Goal: Information Seeking & Learning: Learn about a topic

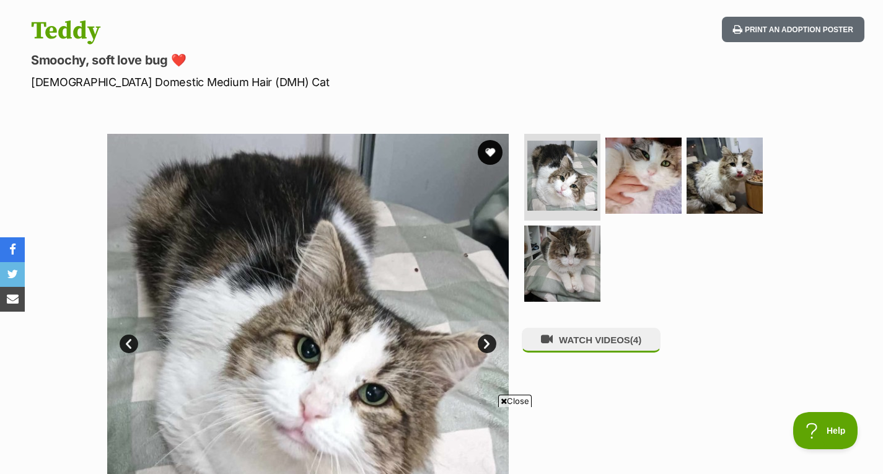
scroll to position [372, 0]
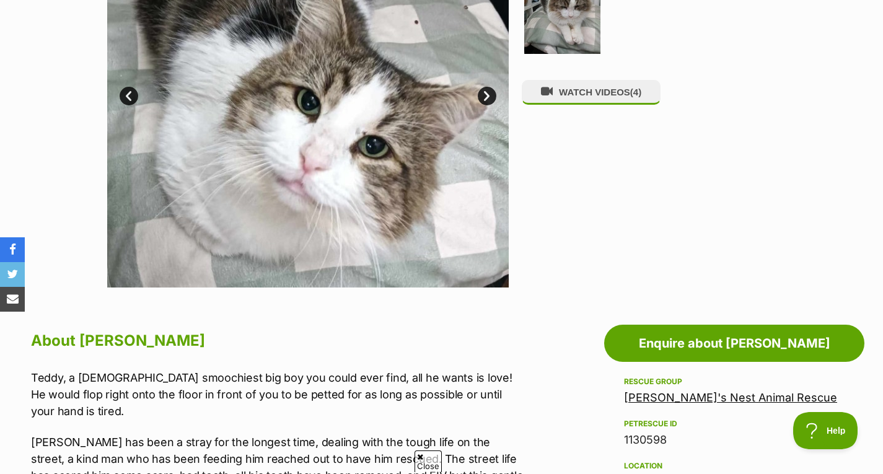
click at [488, 97] on link "Next" at bounding box center [487, 96] width 19 height 19
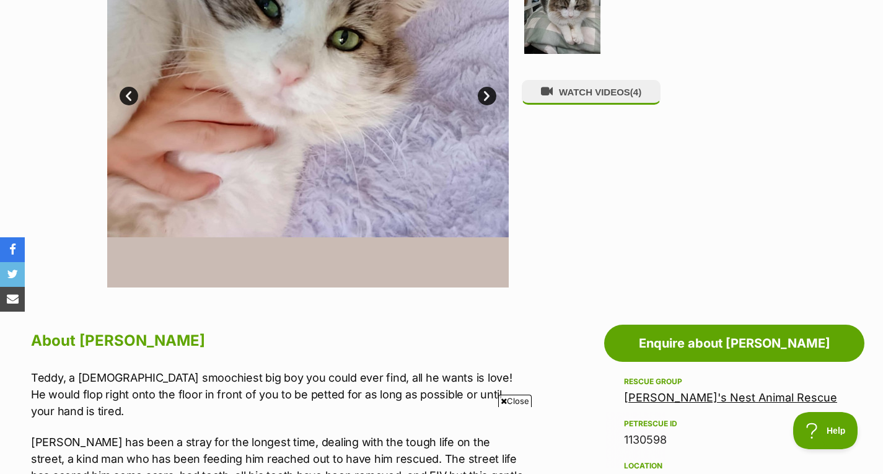
scroll to position [0, 0]
click at [488, 97] on link "Next" at bounding box center [487, 96] width 19 height 19
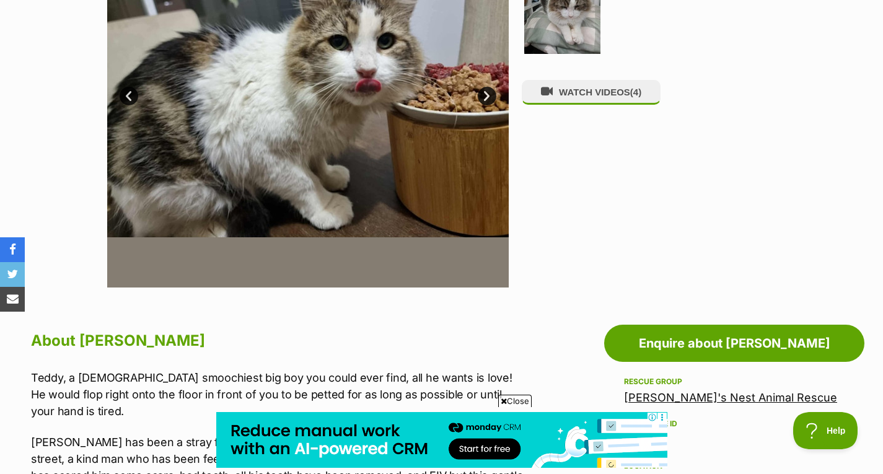
click at [488, 97] on link "Next" at bounding box center [487, 96] width 19 height 19
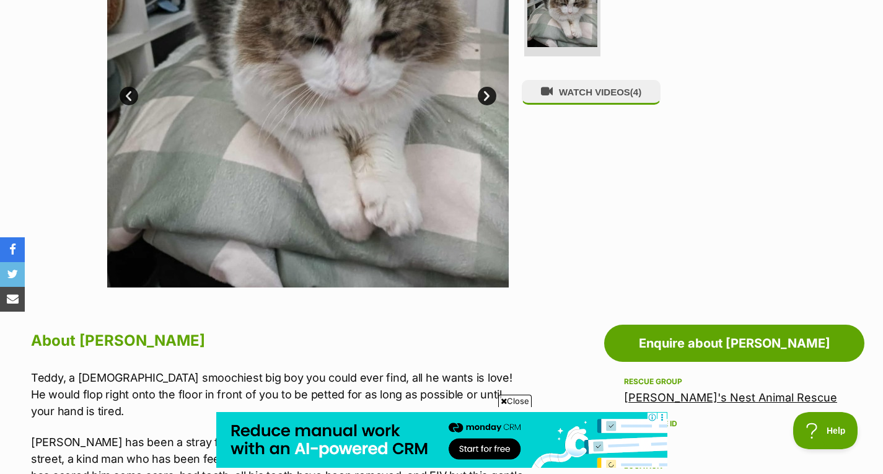
click at [488, 97] on link "Next" at bounding box center [487, 96] width 19 height 19
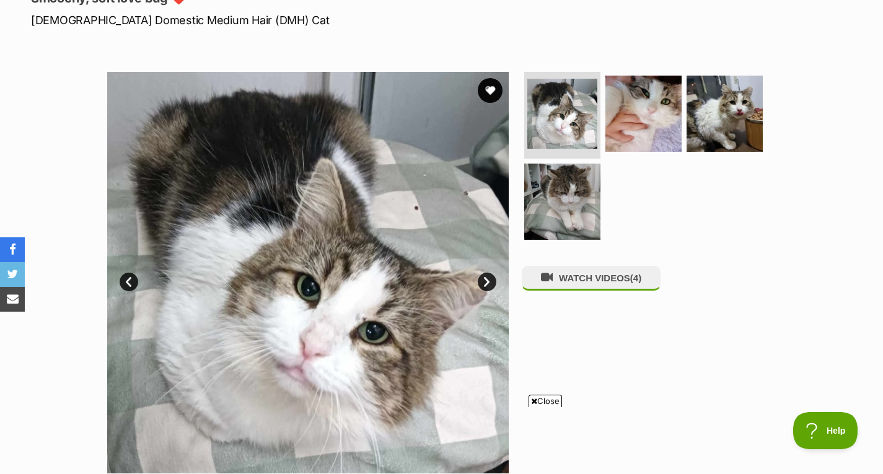
scroll to position [124, 0]
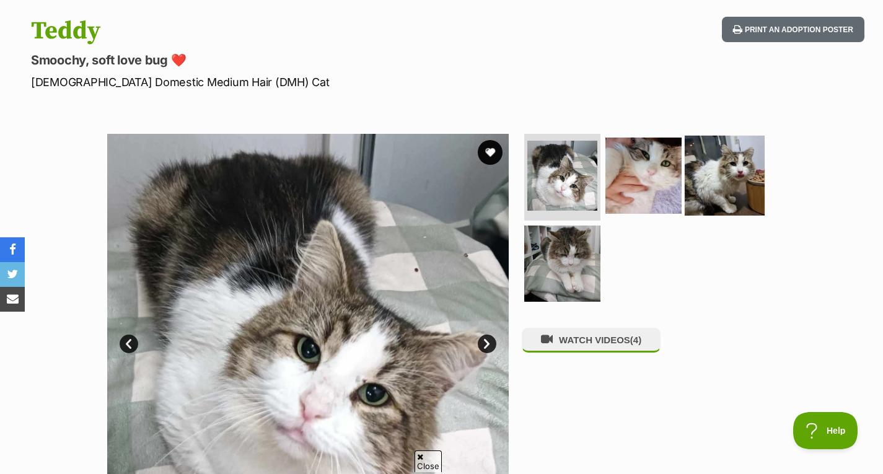
drag, startPoint x: 741, startPoint y: 199, endPoint x: 735, endPoint y: 208, distance: 11.5
click at [741, 199] on img at bounding box center [724, 176] width 80 height 80
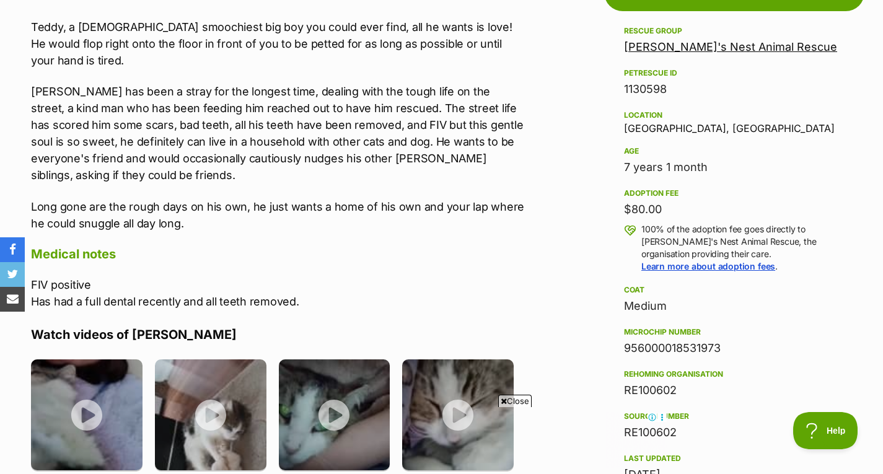
scroll to position [743, 0]
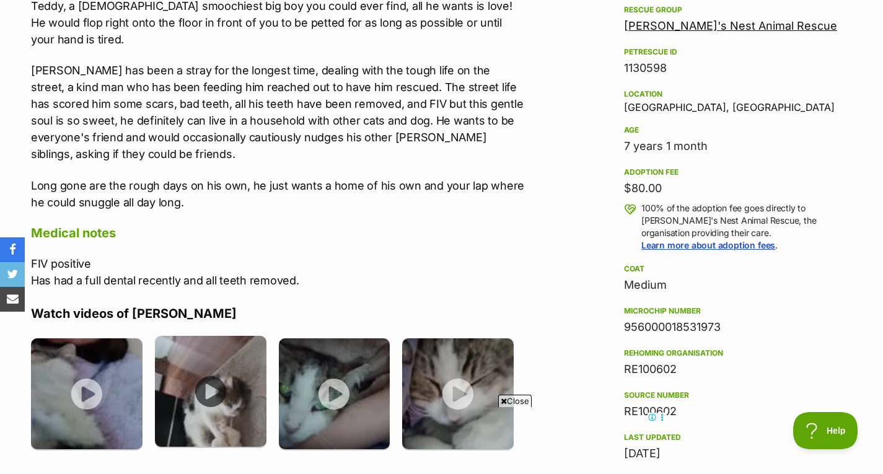
click at [246, 380] on img at bounding box center [210, 391] width 111 height 111
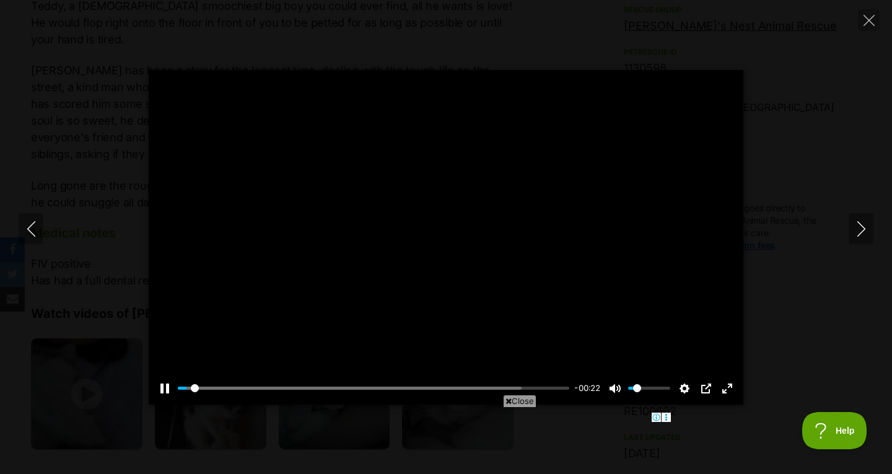
click at [442, 236] on div at bounding box center [446, 237] width 595 height 334
click at [442, 236] on button "Play" at bounding box center [446, 237] width 30 height 30
click at [165, 390] on button "Pause Play" at bounding box center [165, 388] width 20 height 20
type input "42.33"
click at [869, 15] on icon "Close" at bounding box center [868, 20] width 11 height 11
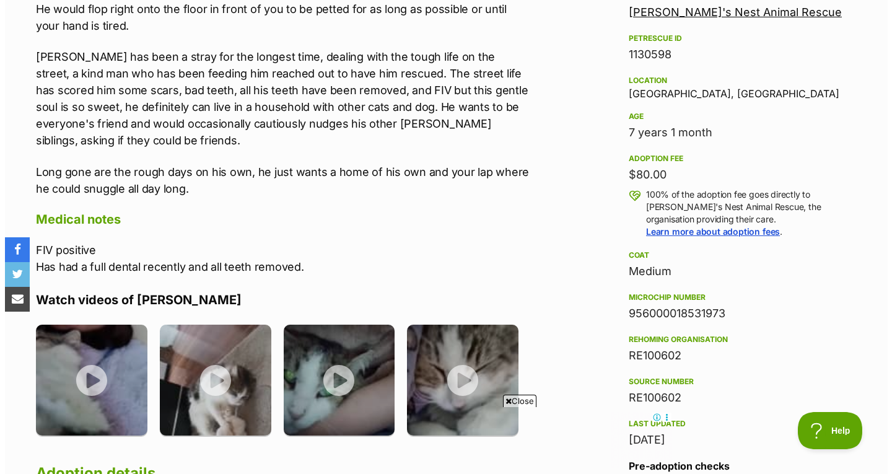
scroll to position [805, 0]
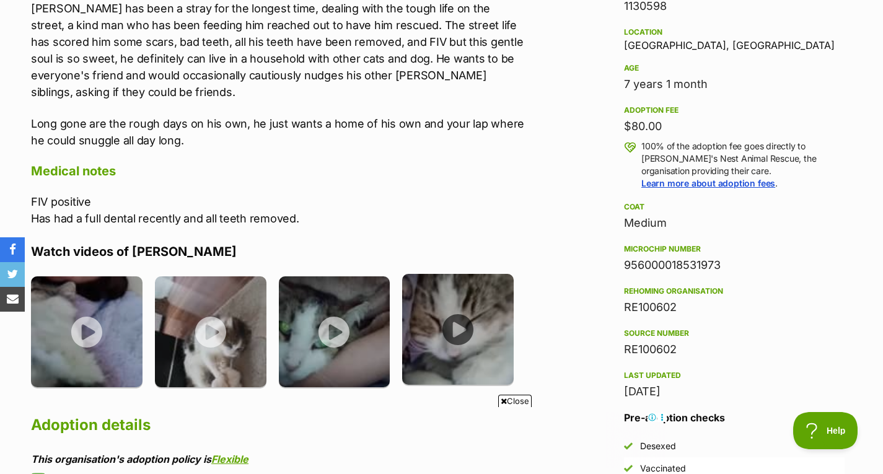
click at [446, 303] on img at bounding box center [457, 329] width 111 height 111
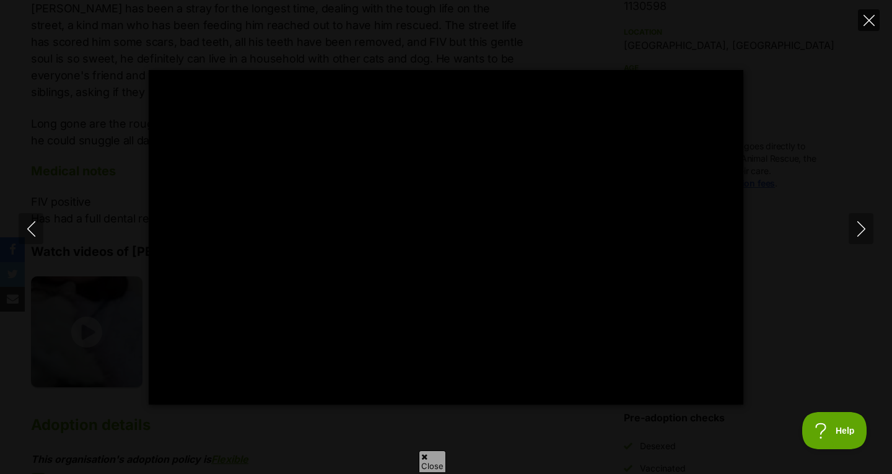
click at [862, 22] on button "Close" at bounding box center [869, 20] width 22 height 22
type input "27.73"
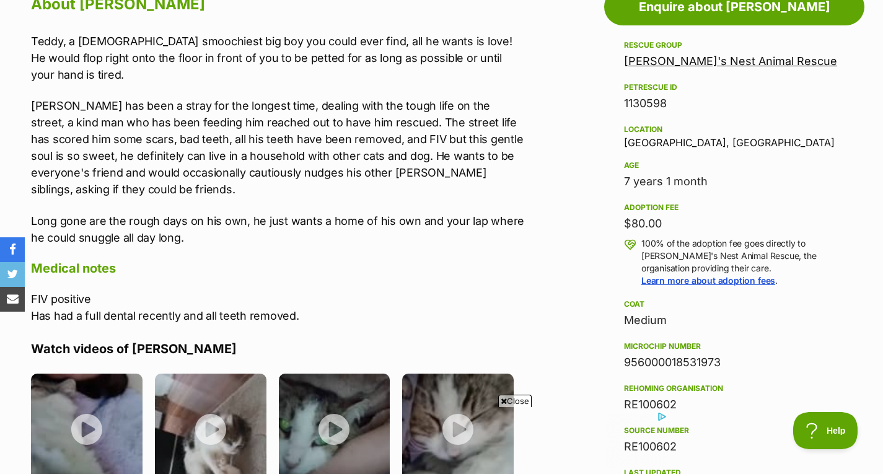
scroll to position [496, 0]
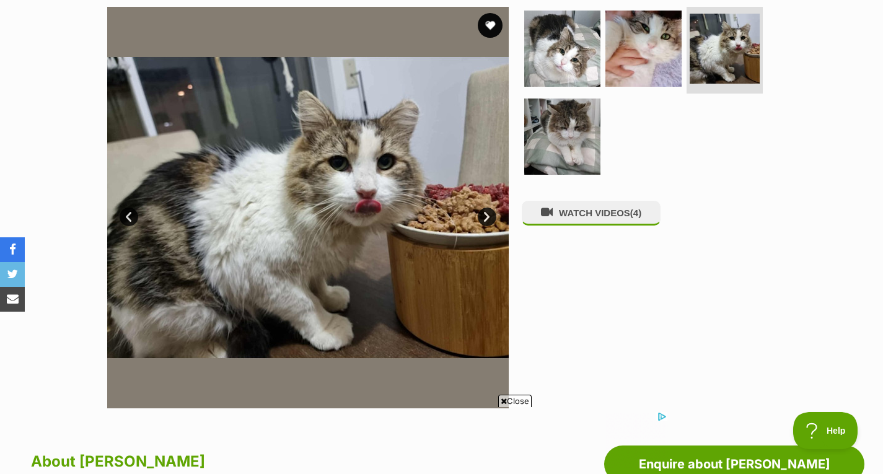
scroll to position [248, 0]
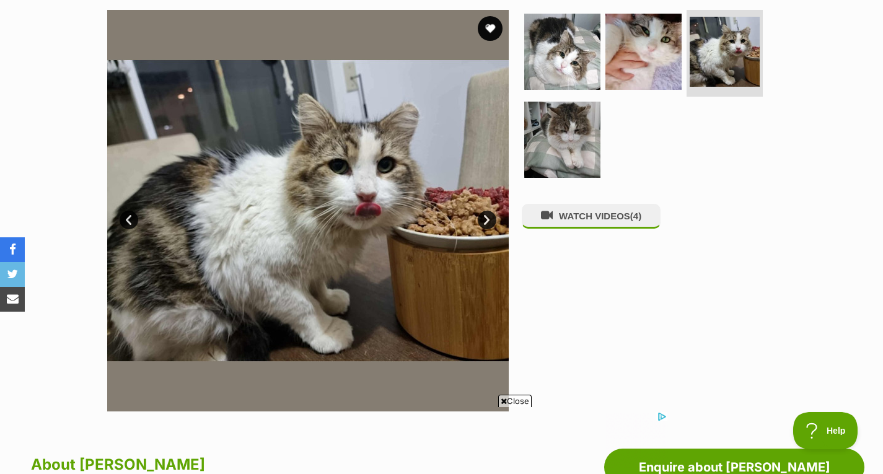
click at [288, 187] on img at bounding box center [307, 210] width 401 height 401
drag, startPoint x: 553, startPoint y: 64, endPoint x: 563, endPoint y: 94, distance: 31.9
click at [553, 64] on img at bounding box center [562, 52] width 80 height 80
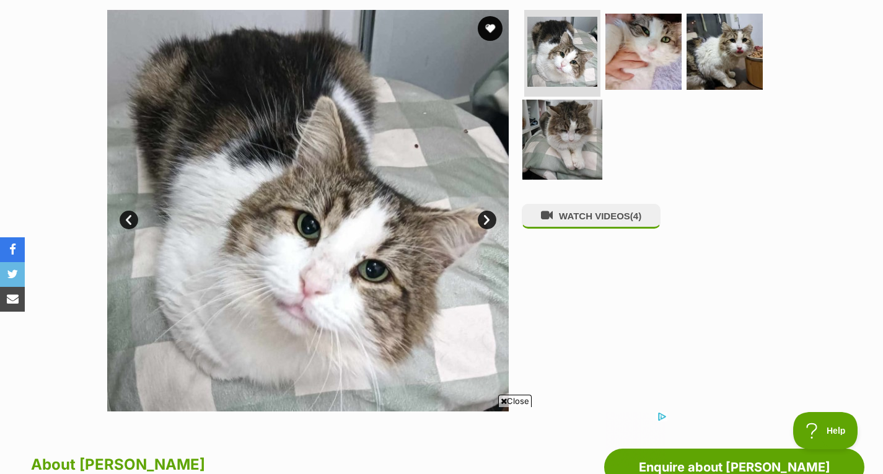
click at [567, 143] on img at bounding box center [562, 139] width 80 height 80
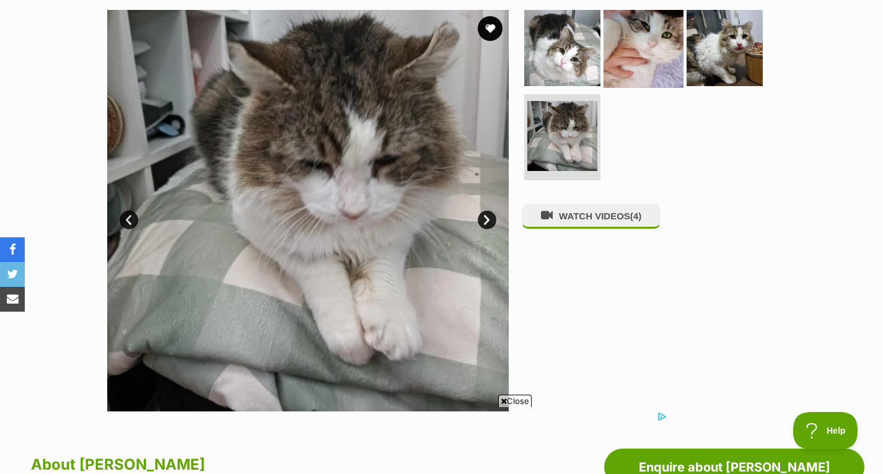
click at [642, 61] on img at bounding box center [643, 48] width 80 height 80
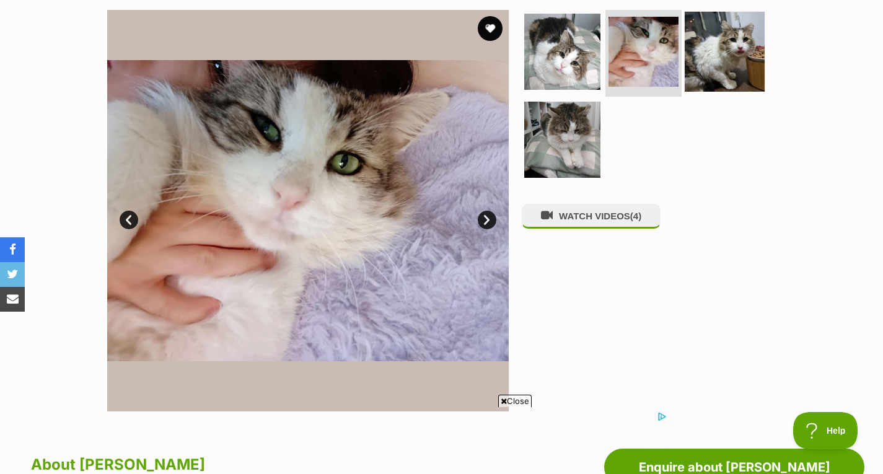
click at [717, 52] on img at bounding box center [724, 52] width 80 height 80
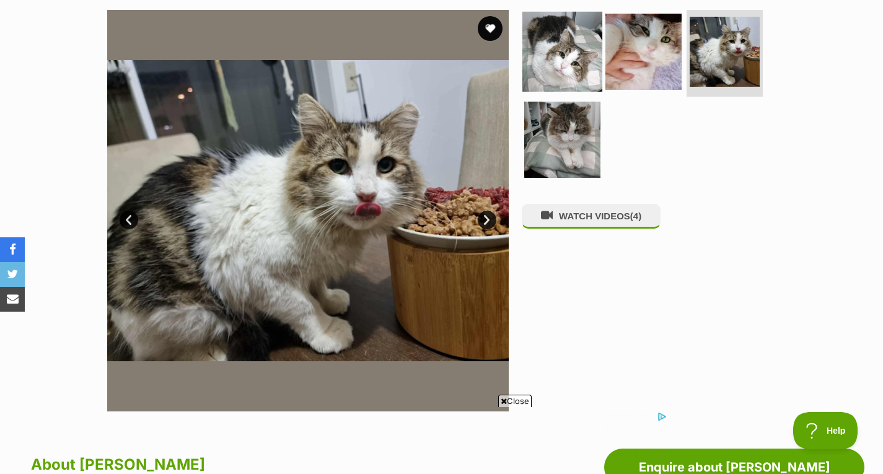
click at [570, 51] on img at bounding box center [562, 52] width 80 height 80
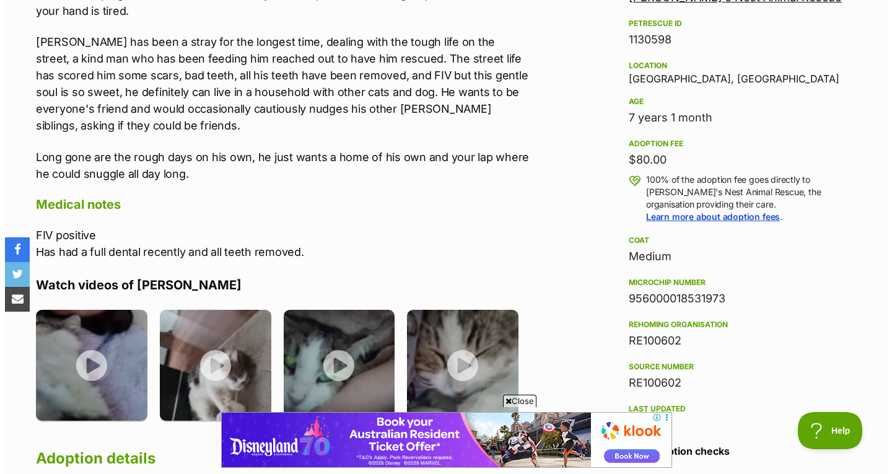
scroll to position [805, 0]
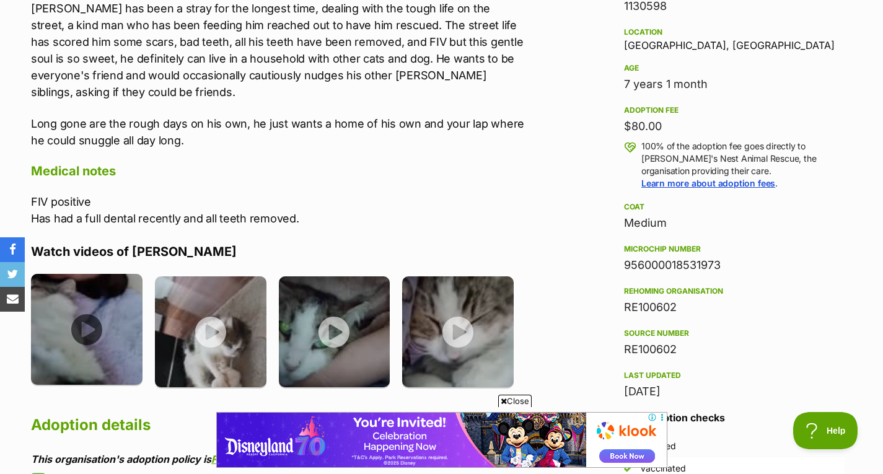
click at [105, 328] on img at bounding box center [86, 329] width 111 height 111
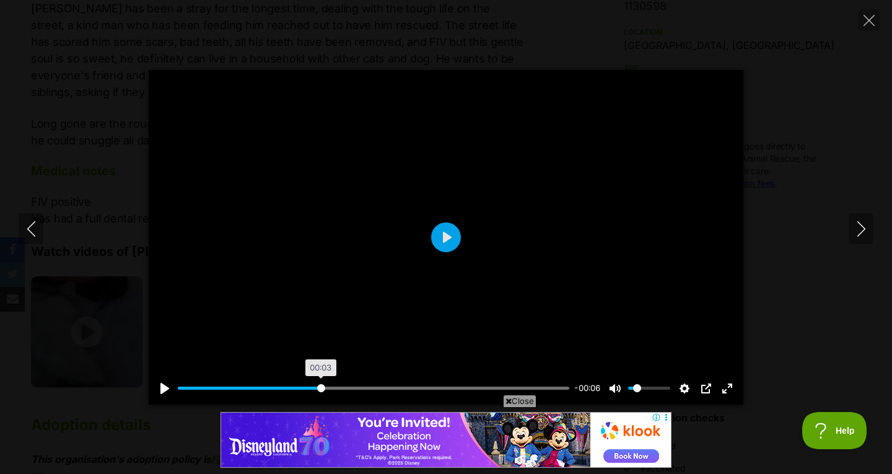
click at [320, 391] on input "Seek" at bounding box center [373, 388] width 391 height 12
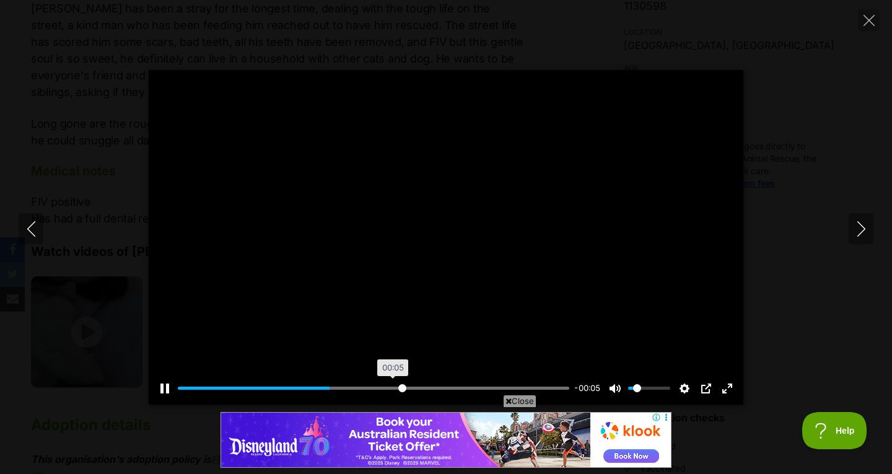
click at [401, 391] on input "Seek" at bounding box center [373, 388] width 391 height 12
click at [490, 385] on input "Seek" at bounding box center [373, 388] width 391 height 12
type input "100"
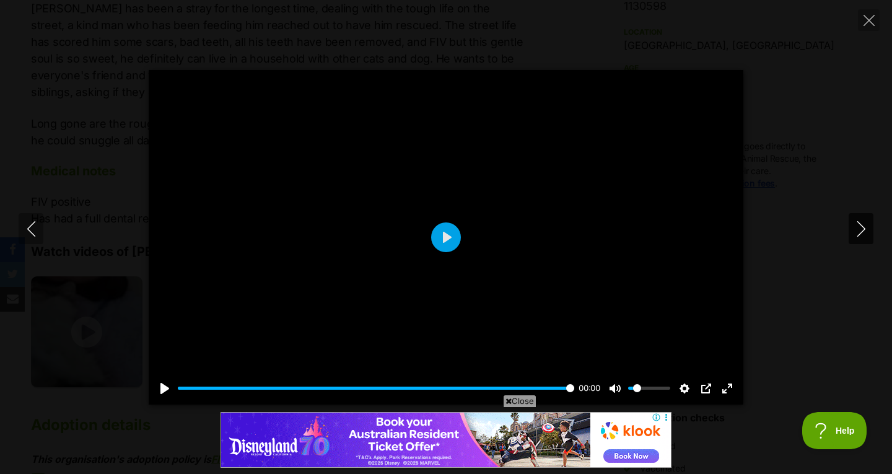
click at [849, 230] on button "Next" at bounding box center [861, 228] width 25 height 31
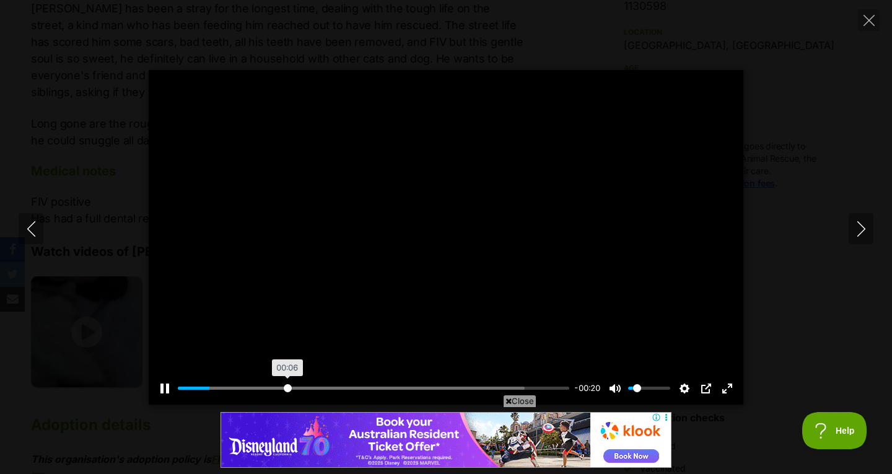
click at [287, 390] on input "Seek" at bounding box center [373, 388] width 391 height 12
type input "40.22"
type input "0.35"
click at [643, 390] on input "Volume" at bounding box center [649, 388] width 42 height 12
click at [647, 387] on input "Volume" at bounding box center [649, 388] width 42 height 12
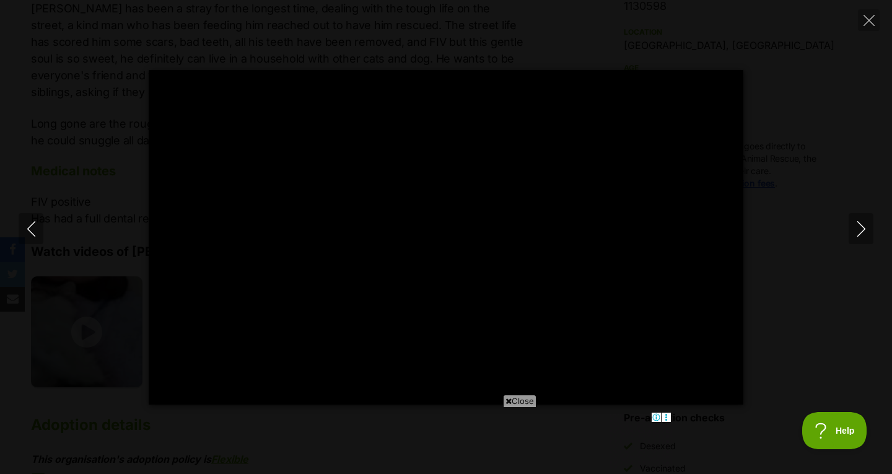
scroll to position [0, 0]
click at [860, 228] on icon "Next" at bounding box center [861, 228] width 15 height 15
type input "98.87"
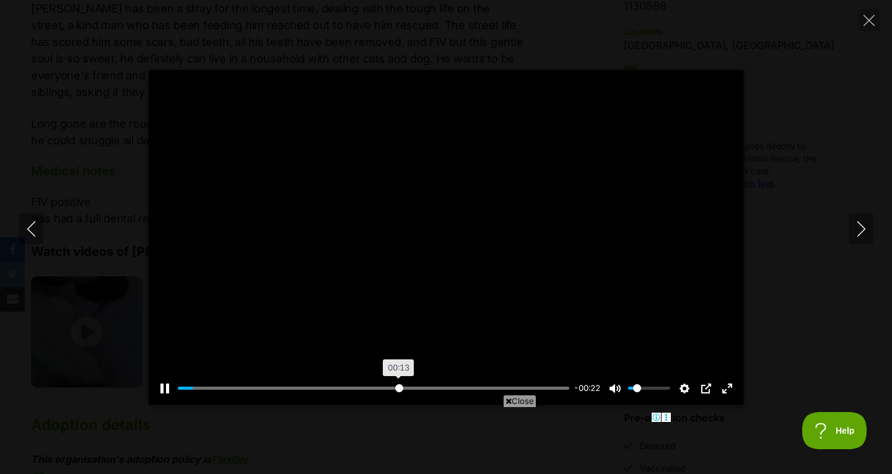
click at [398, 391] on input "Seek" at bounding box center [373, 388] width 391 height 12
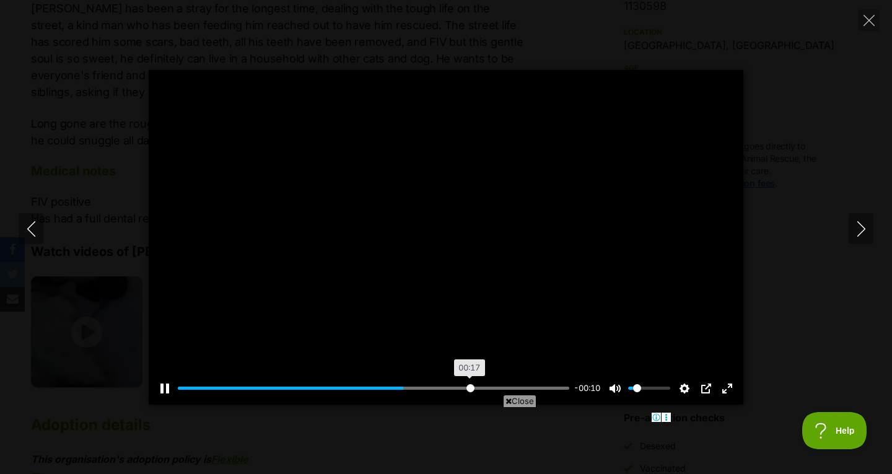
click at [470, 386] on input "Seek" at bounding box center [373, 388] width 391 height 12
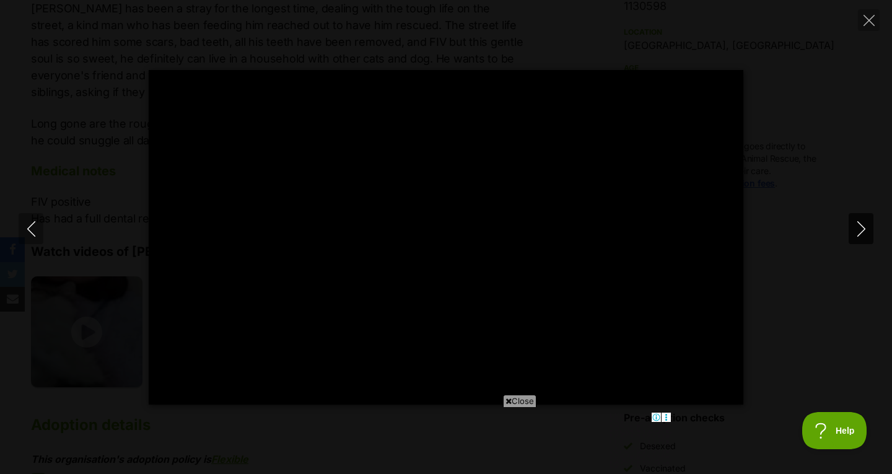
click at [867, 227] on icon "Next" at bounding box center [861, 228] width 15 height 15
type input "80.43"
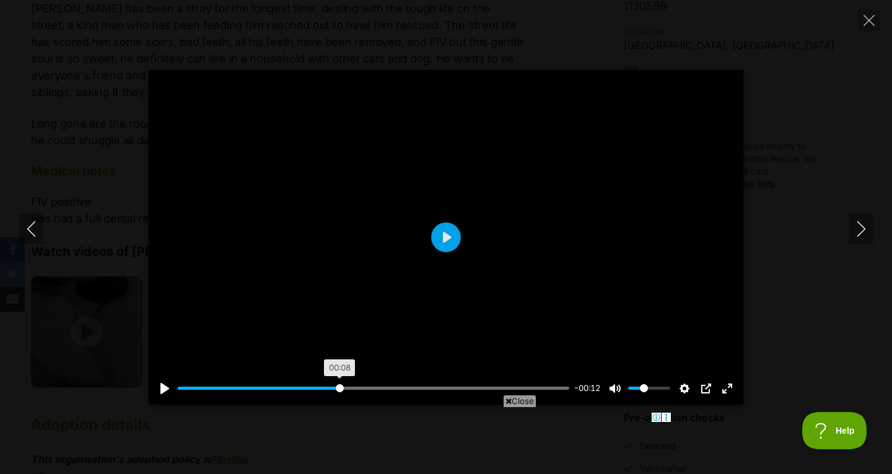
click at [339, 387] on input "Seek" at bounding box center [373, 388] width 391 height 12
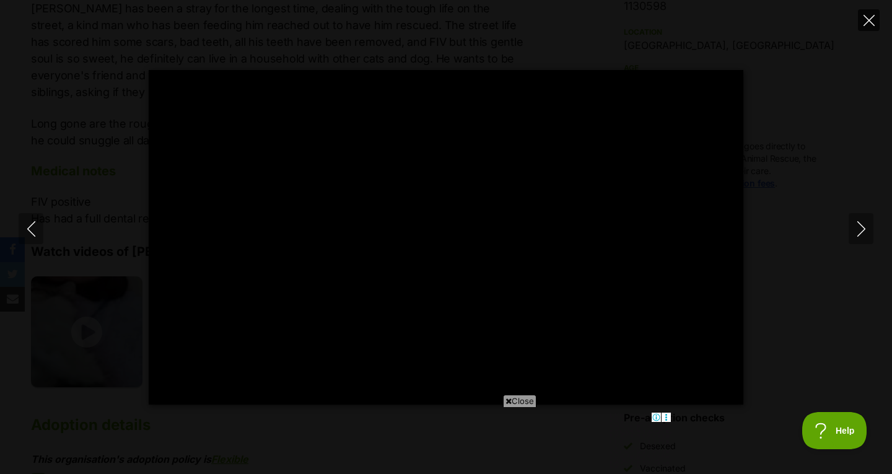
click at [873, 21] on icon "Close" at bounding box center [868, 20] width 11 height 11
type input "46.27"
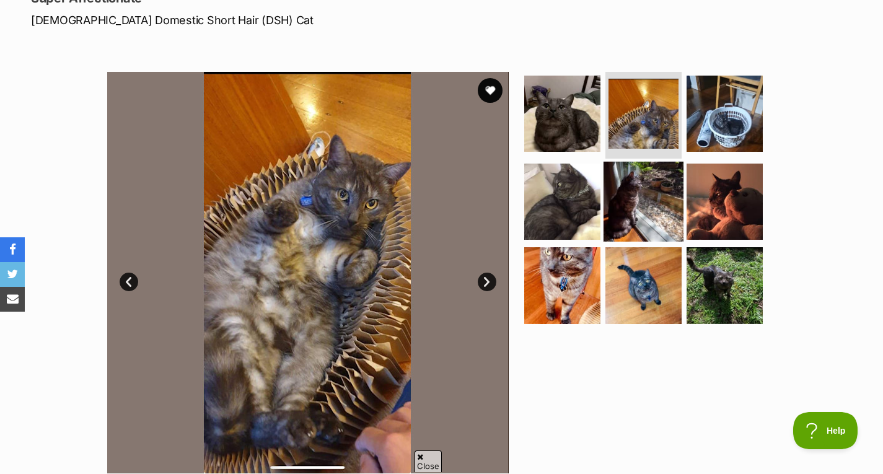
click at [618, 203] on img at bounding box center [643, 201] width 80 height 80
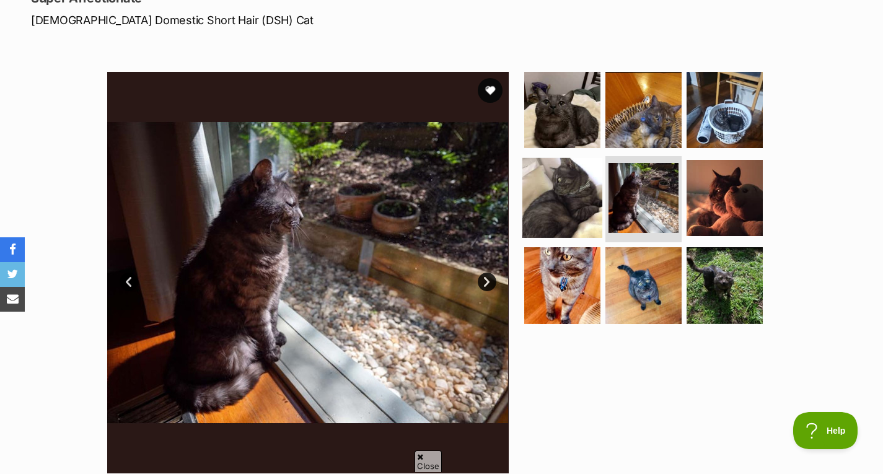
click at [562, 214] on img at bounding box center [562, 197] width 80 height 80
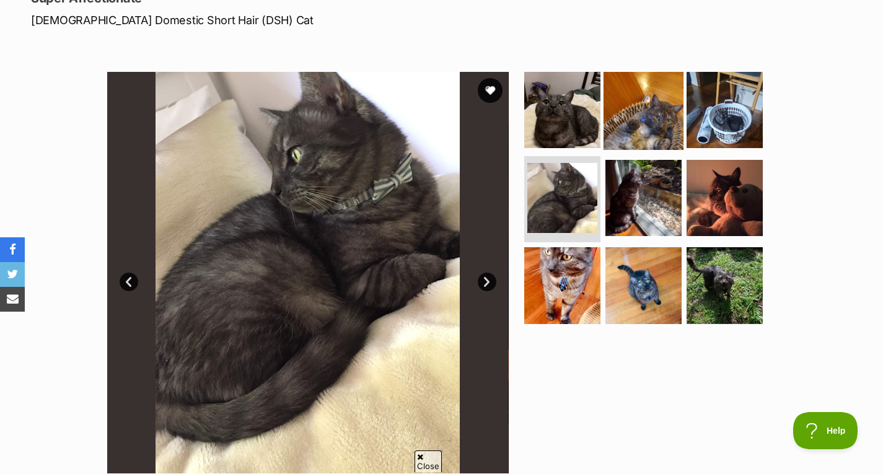
click at [660, 133] on img at bounding box center [643, 110] width 80 height 80
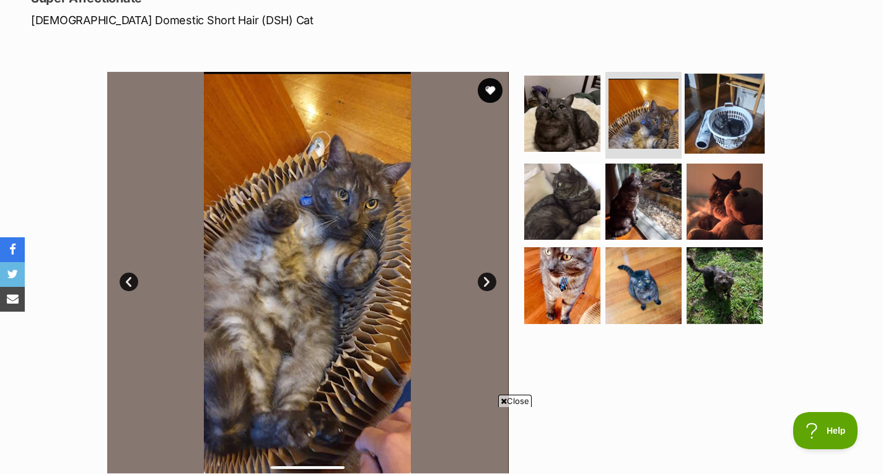
click at [751, 134] on img at bounding box center [724, 114] width 80 height 80
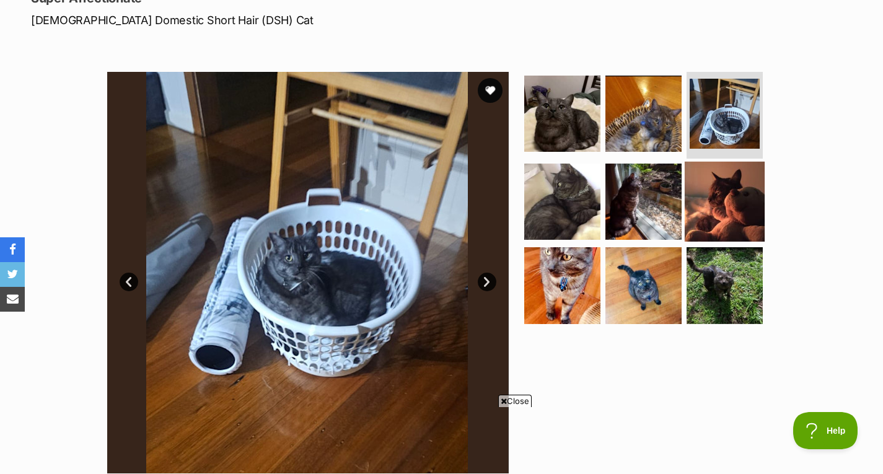
click at [735, 219] on img at bounding box center [724, 201] width 80 height 80
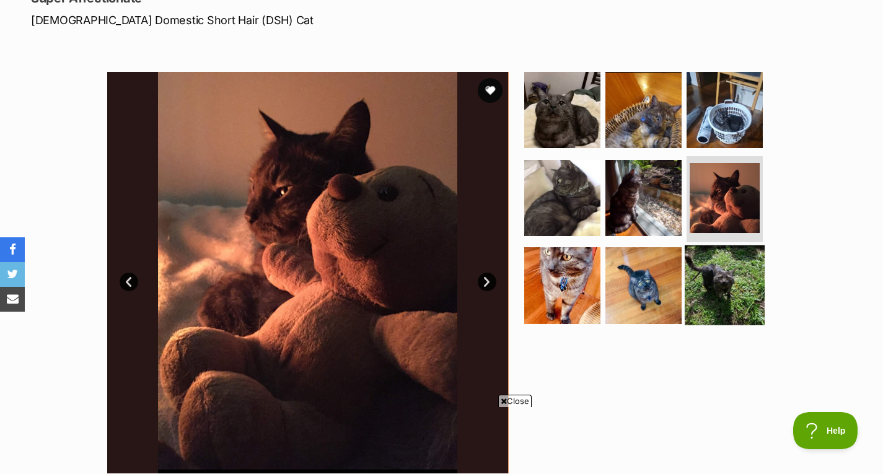
click at [721, 289] on img at bounding box center [724, 285] width 80 height 80
